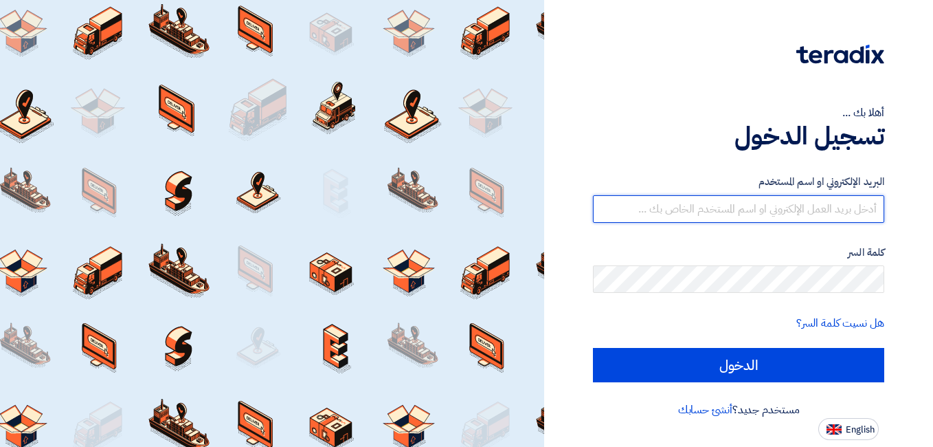
type input "[EMAIL_ADDRESS][DOMAIN_NAME]"
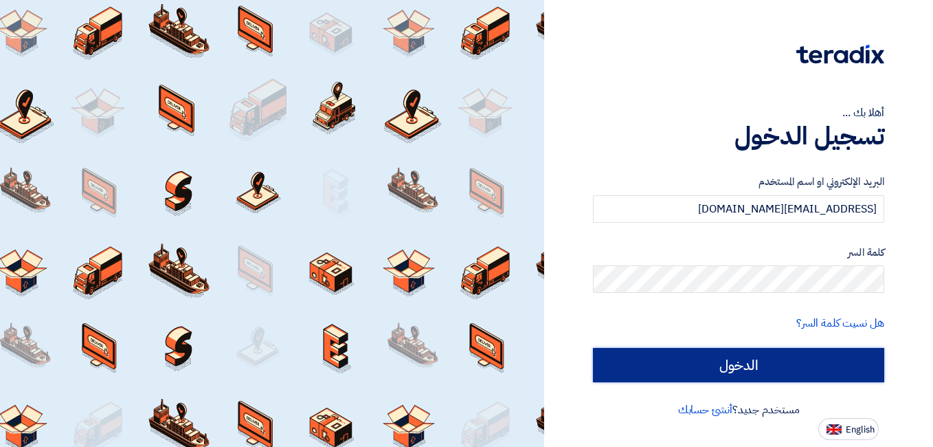
drag, startPoint x: 0, startPoint y: 0, endPoint x: 738, endPoint y: 364, distance: 823.1
click at [738, 364] on input "الدخول" at bounding box center [738, 365] width 291 height 34
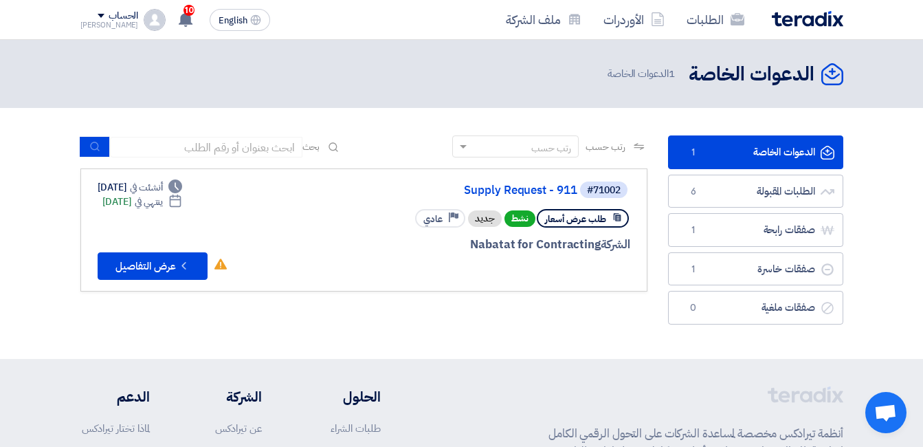
click at [755, 150] on link "الدعوات الخاصة الدعوات الخاصة 1" at bounding box center [755, 152] width 175 height 34
click at [146, 264] on button "Check details عرض التفاصيل" at bounding box center [153, 265] width 110 height 27
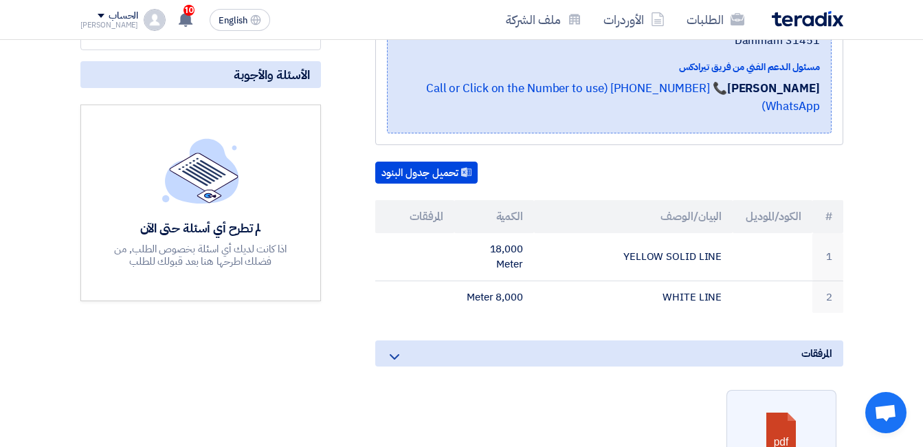
scroll to position [344, 0]
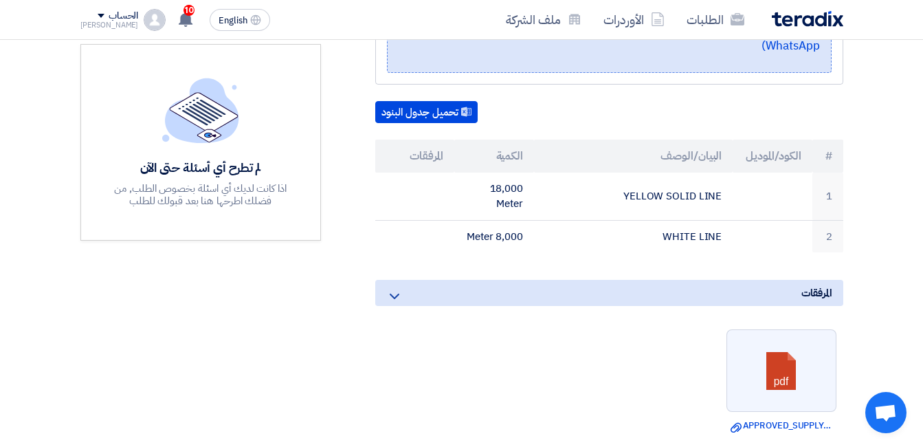
click at [392, 288] on icon at bounding box center [394, 296] width 16 height 16
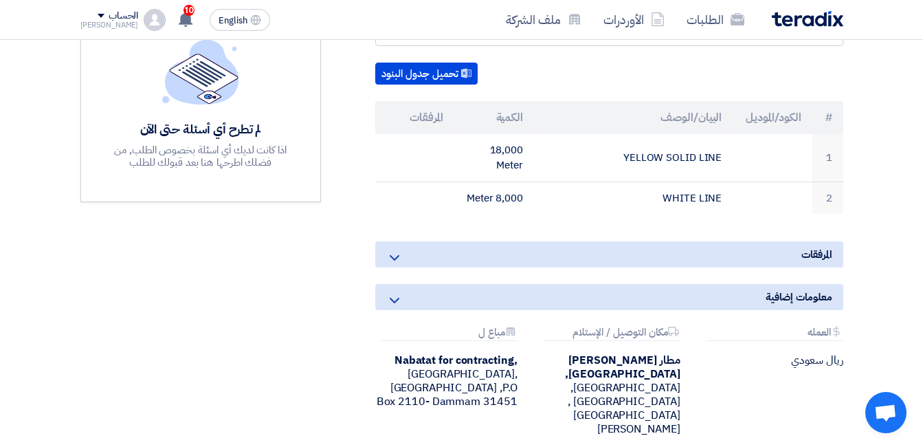
scroll to position [178, 0]
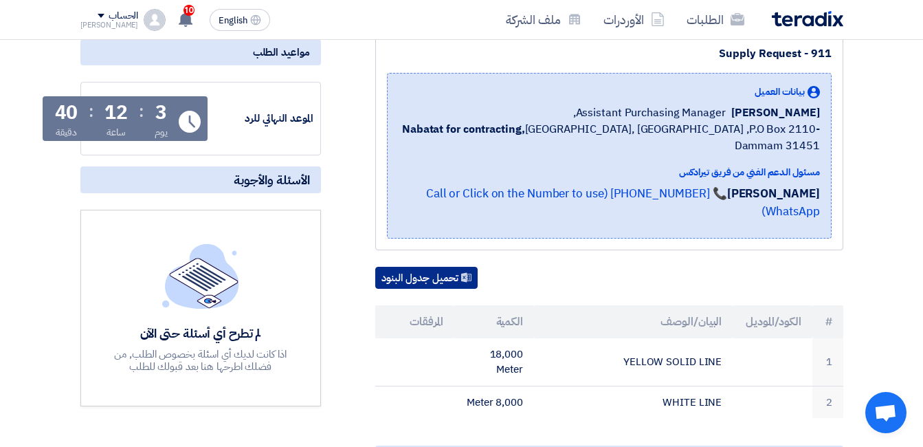
click at [427, 267] on button "تحميل جدول البنود" at bounding box center [426, 278] width 102 height 22
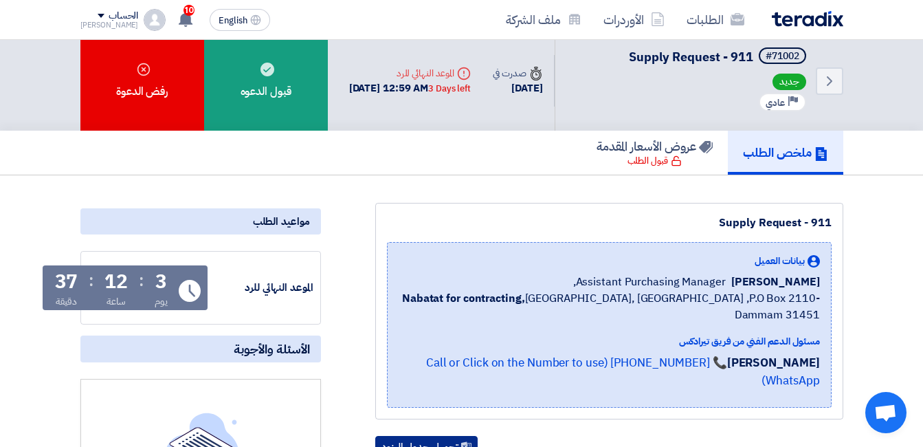
scroll to position [0, 0]
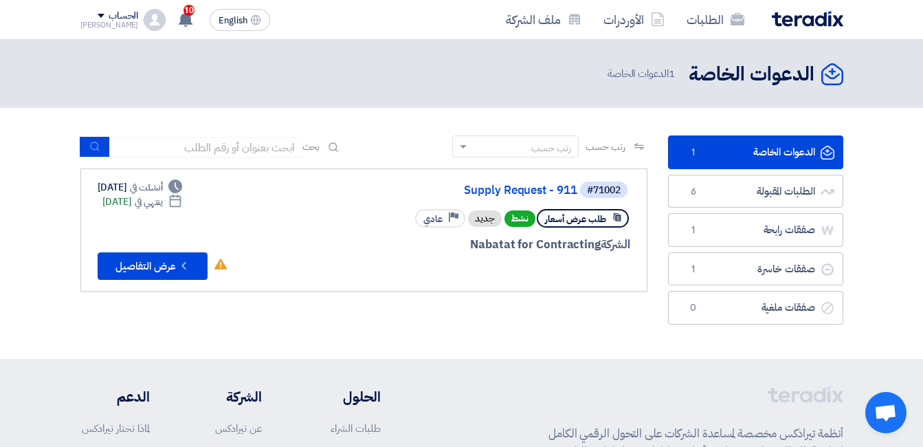
click at [709, 151] on link "الدعوات الخاصة الدعوات الخاصة 1" at bounding box center [755, 152] width 175 height 34
click at [185, 267] on icon "Check details" at bounding box center [183, 265] width 13 height 13
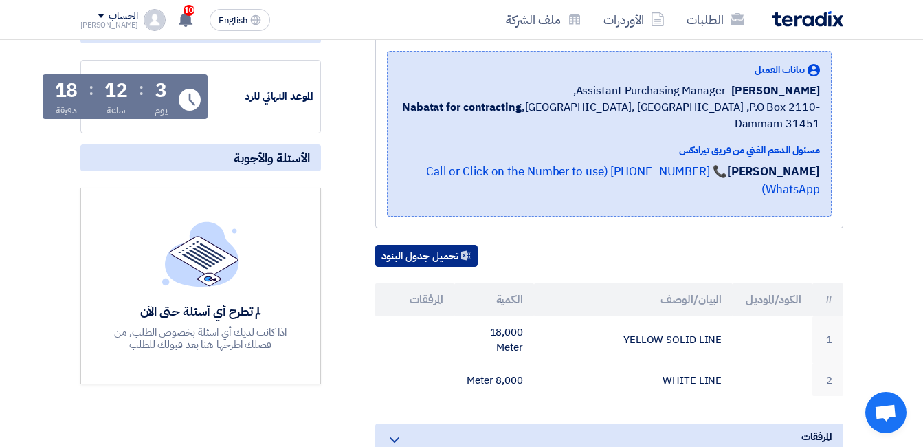
scroll to position [206, 0]
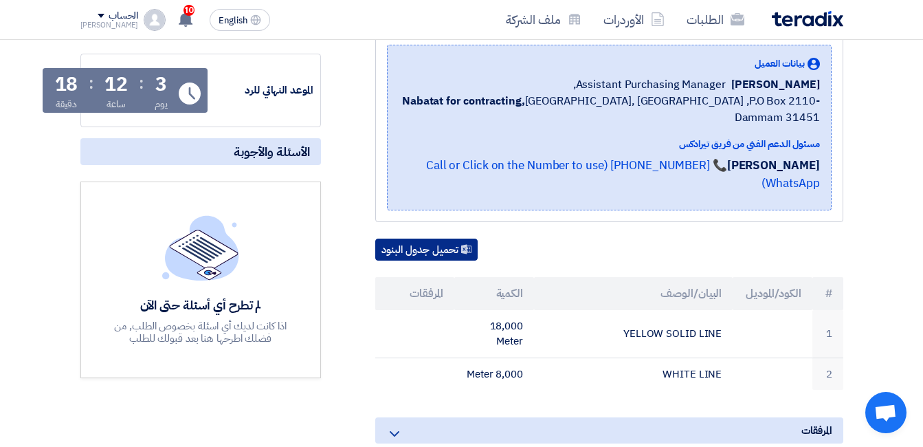
click at [416, 238] on button "تحميل جدول البنود" at bounding box center [426, 249] width 102 height 22
click at [445, 238] on button "تحميل جدول البنود" at bounding box center [426, 249] width 102 height 22
click at [388, 425] on icon at bounding box center [394, 433] width 16 height 16
click at [395, 425] on icon at bounding box center [394, 433] width 16 height 16
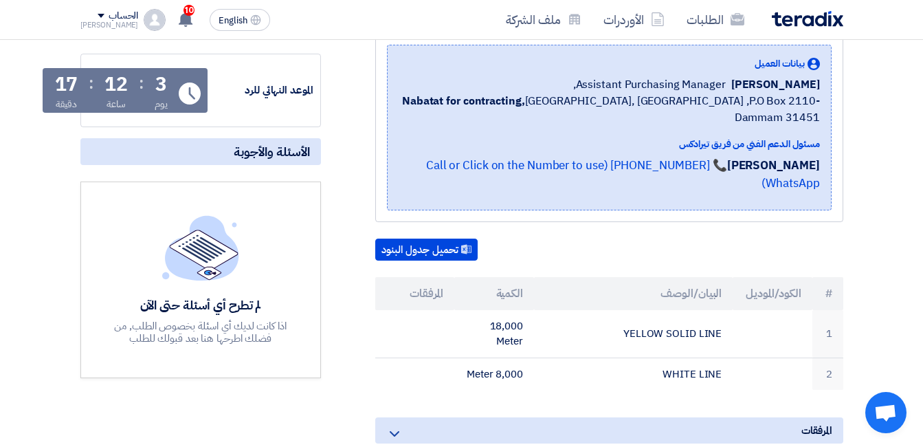
click at [395, 425] on icon at bounding box center [394, 433] width 16 height 16
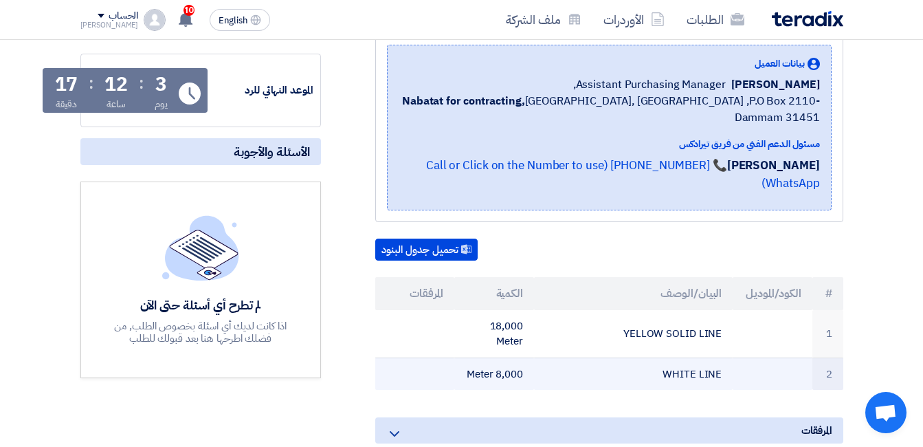
scroll to position [550, 0]
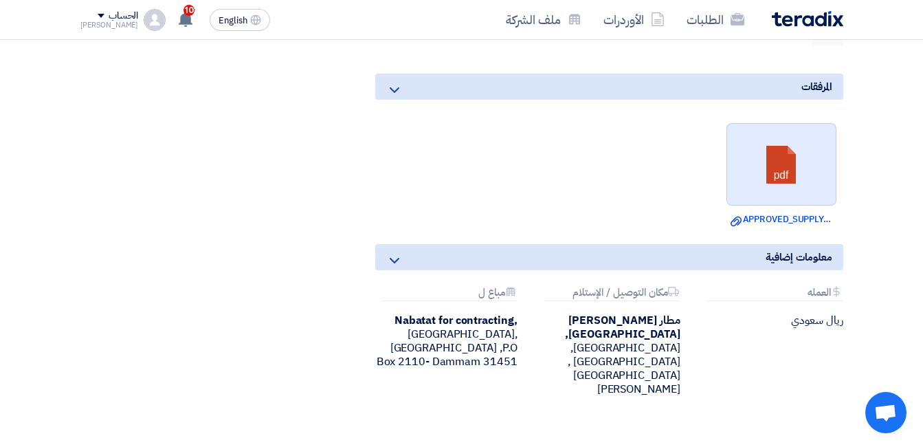
click at [779, 147] on link at bounding box center [782, 165] width 110 height 82
click at [777, 148] on link at bounding box center [782, 165] width 110 height 82
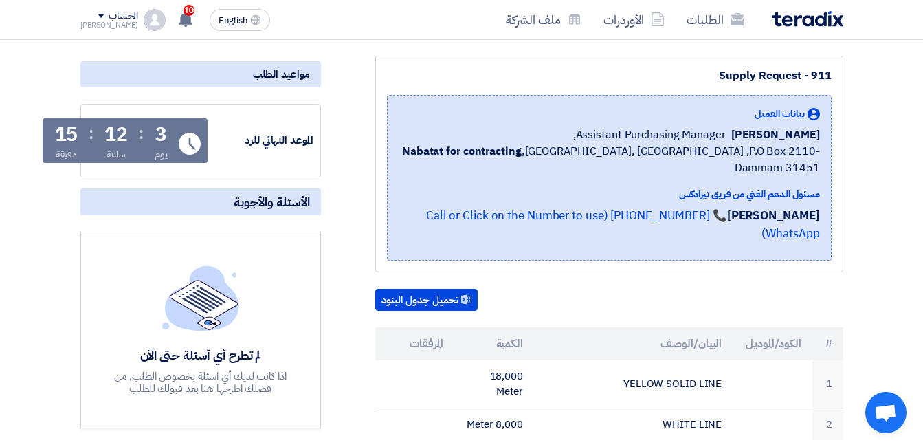
scroll to position [275, 0]
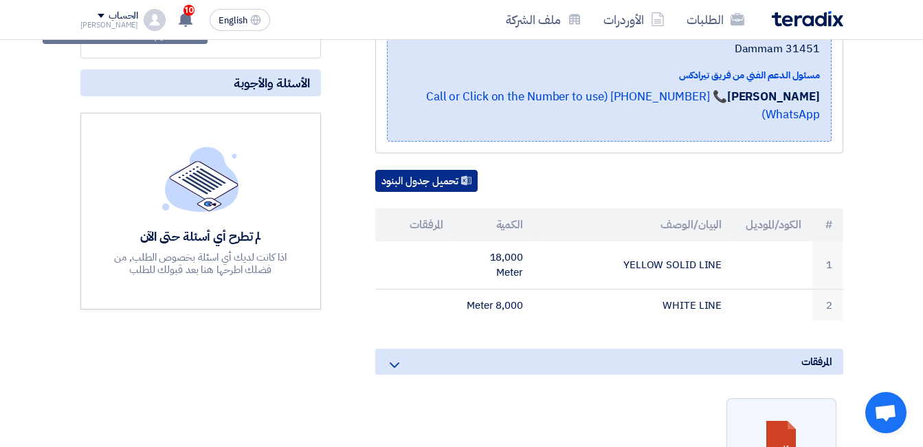
click at [446, 170] on button "تحميل جدول البنود" at bounding box center [426, 181] width 102 height 22
click at [419, 170] on button "تحميل جدول البنود" at bounding box center [426, 181] width 102 height 22
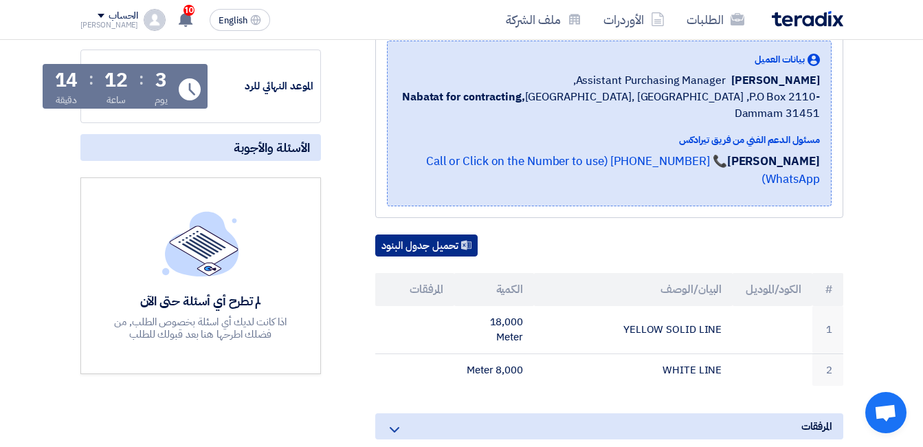
scroll to position [206, 0]
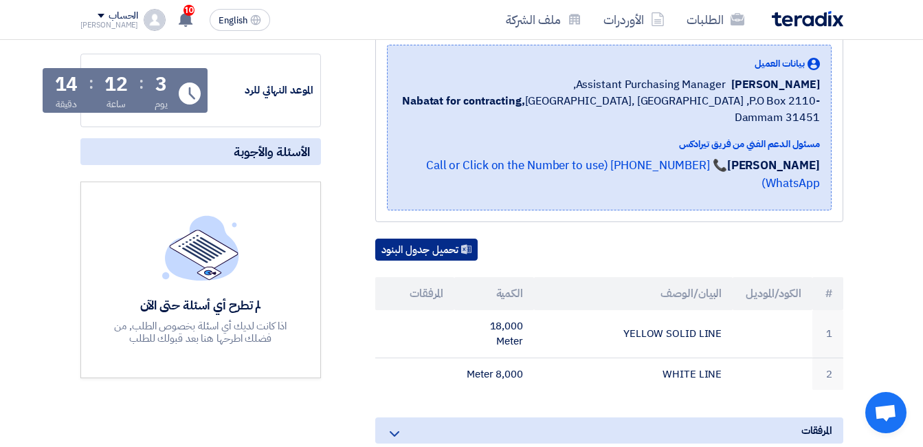
click at [466, 244] on use at bounding box center [466, 249] width 10 height 10
click at [422, 238] on button "تحميل جدول البنود" at bounding box center [426, 249] width 102 height 22
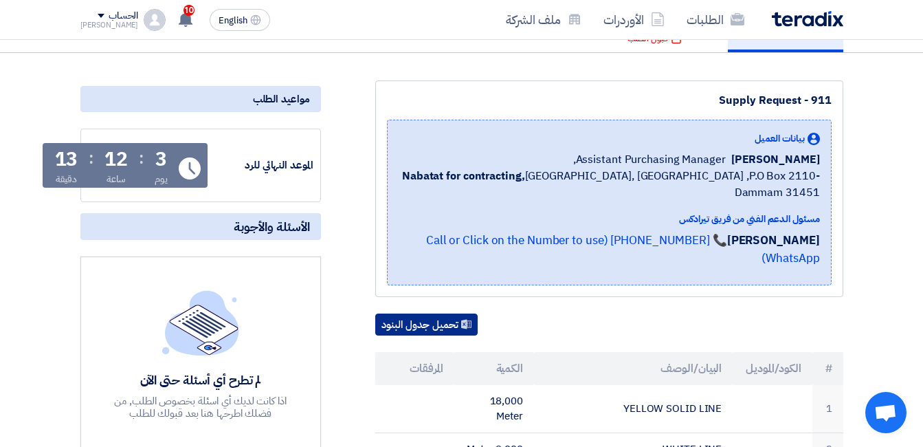
scroll to position [99, 0]
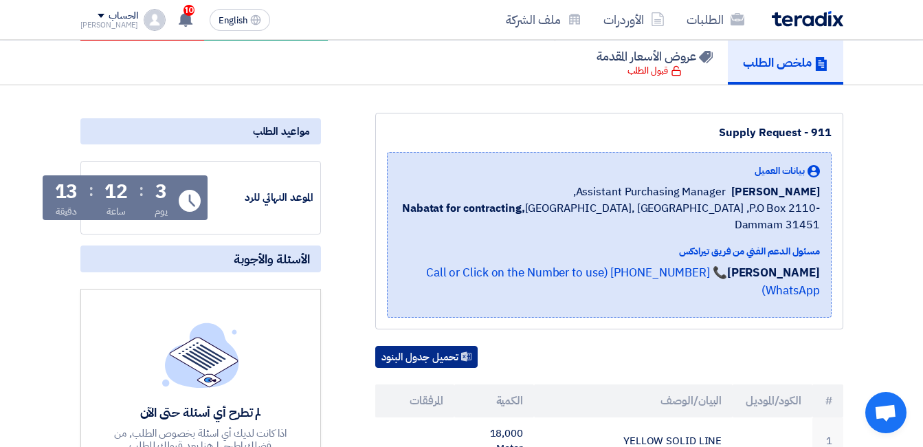
click at [416, 346] on button "تحميل جدول البنود" at bounding box center [426, 357] width 102 height 22
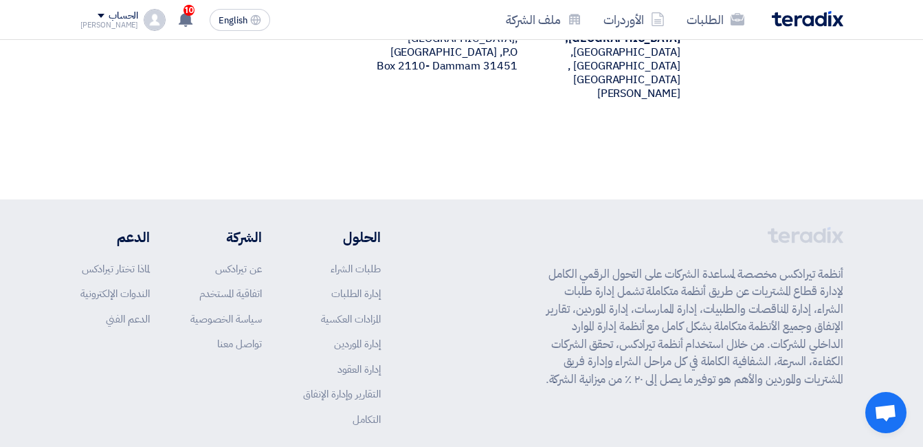
scroll to position [855, 0]
